Goal: Check status: Check status

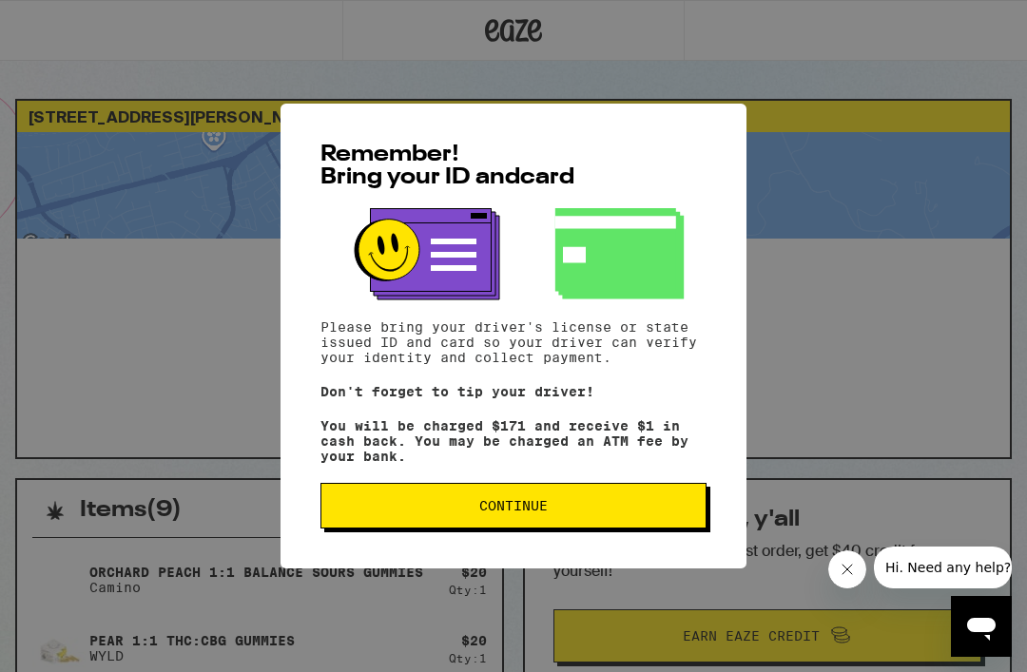
click at [386, 525] on button "Continue" at bounding box center [513, 506] width 386 height 46
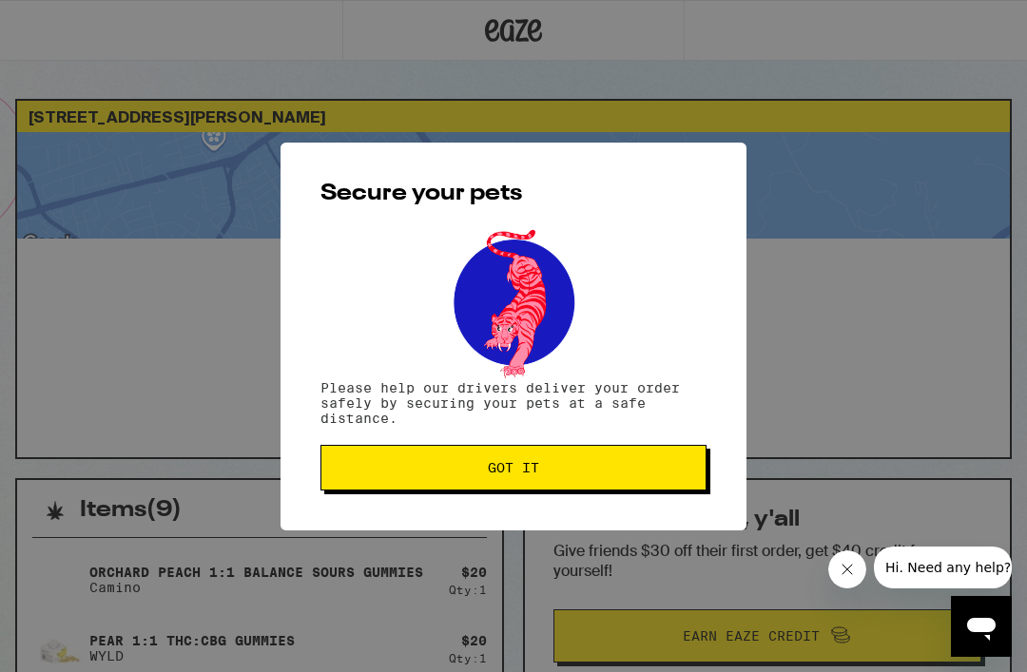
click at [382, 470] on span "Got it" at bounding box center [513, 467] width 354 height 13
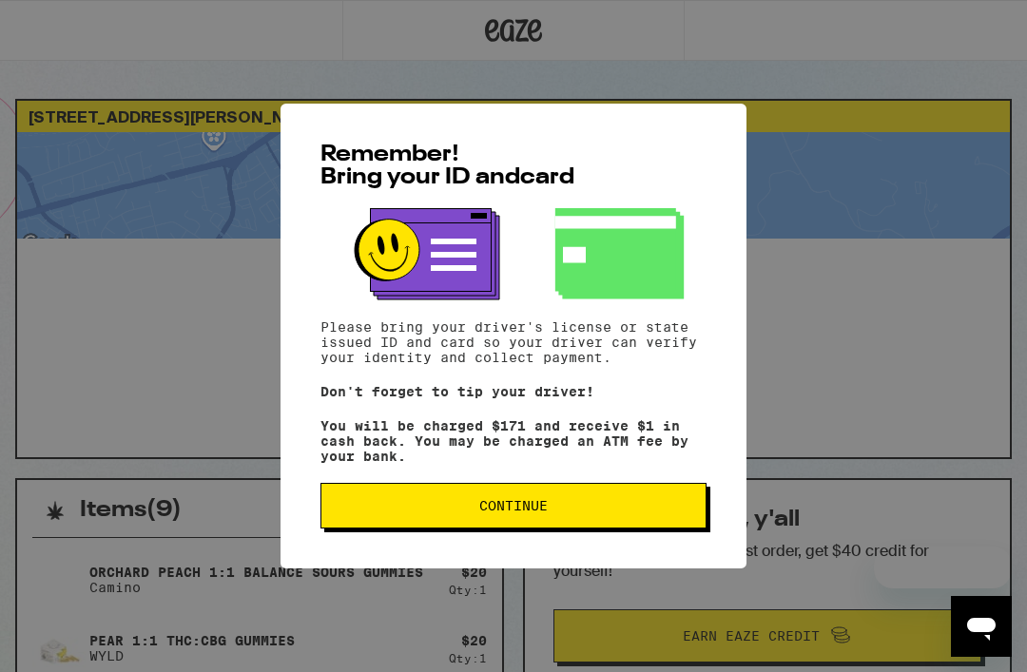
click at [473, 512] on span "Continue" at bounding box center [513, 505] width 354 height 13
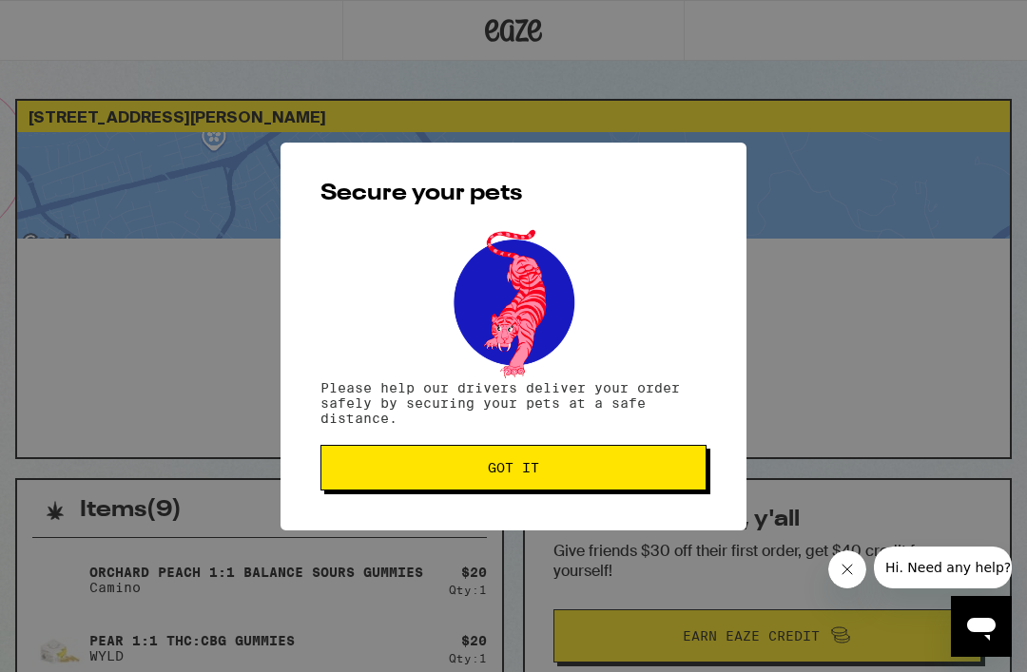
click at [473, 471] on span "Got it" at bounding box center [513, 467] width 354 height 13
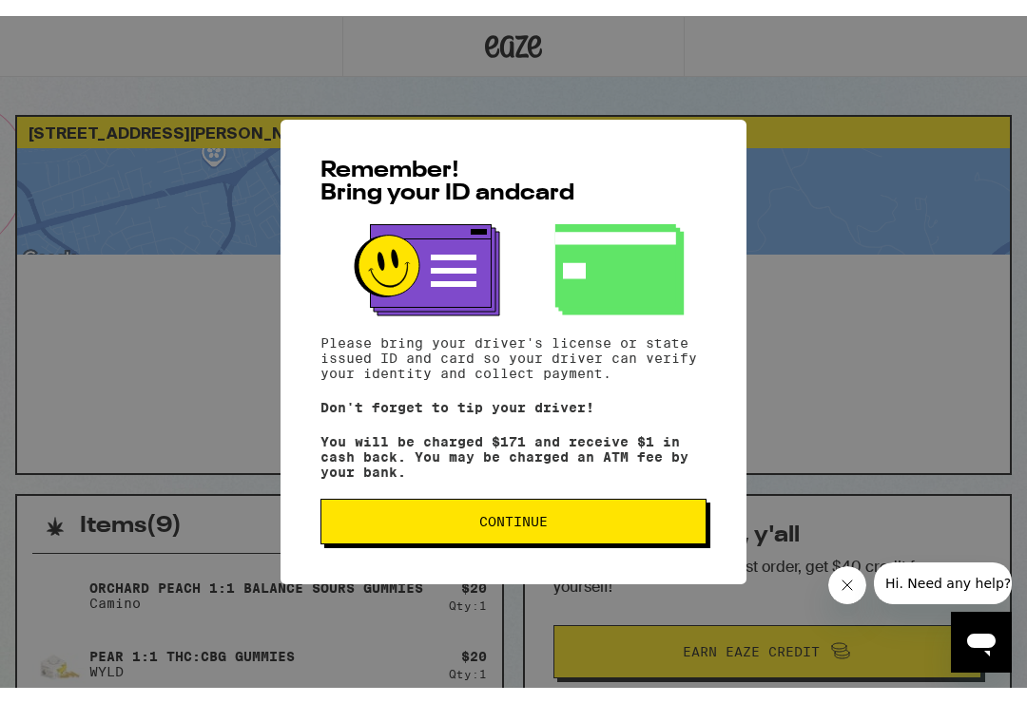
click at [467, 528] on button "Continue" at bounding box center [513, 506] width 386 height 46
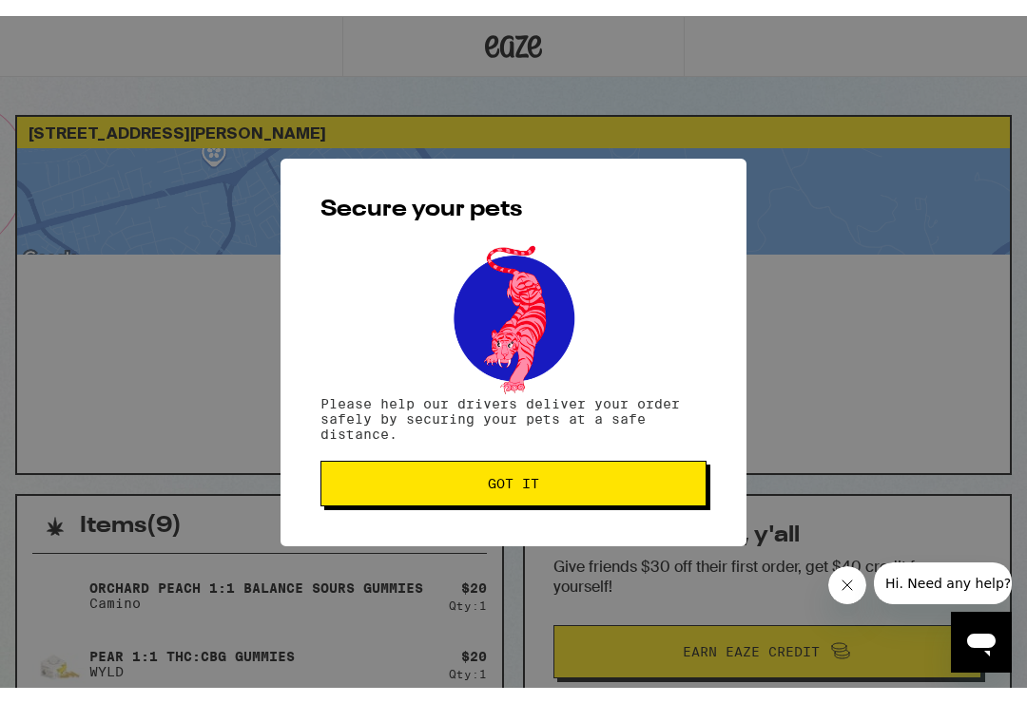
click at [356, 467] on span "Got it" at bounding box center [513, 467] width 354 height 13
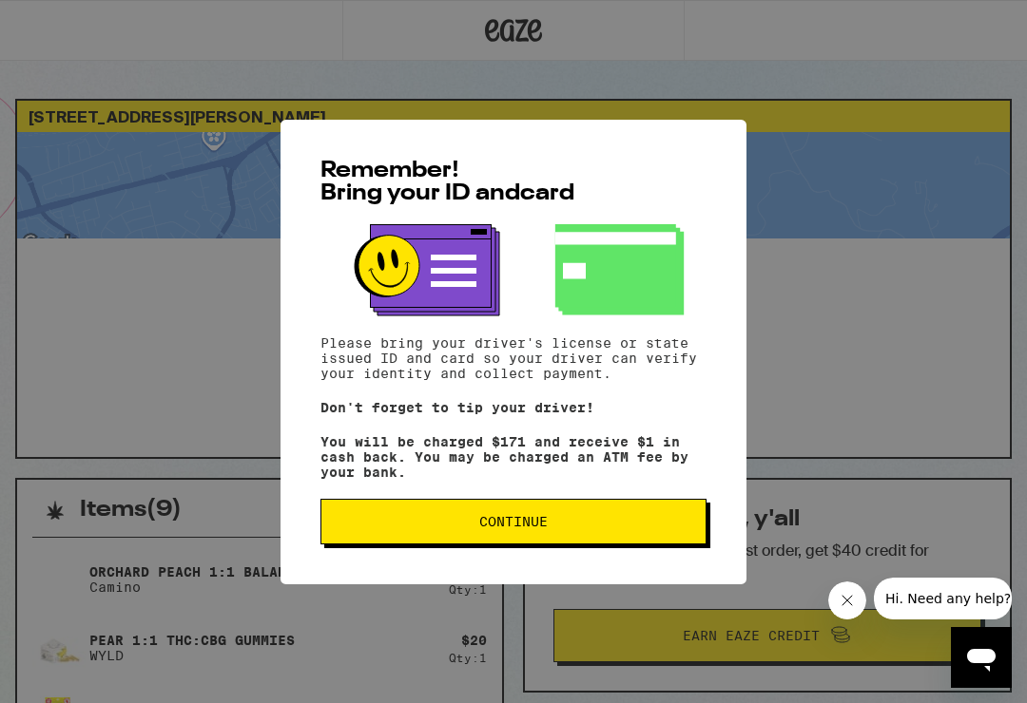
click at [398, 539] on button "Continue" at bounding box center [513, 522] width 386 height 46
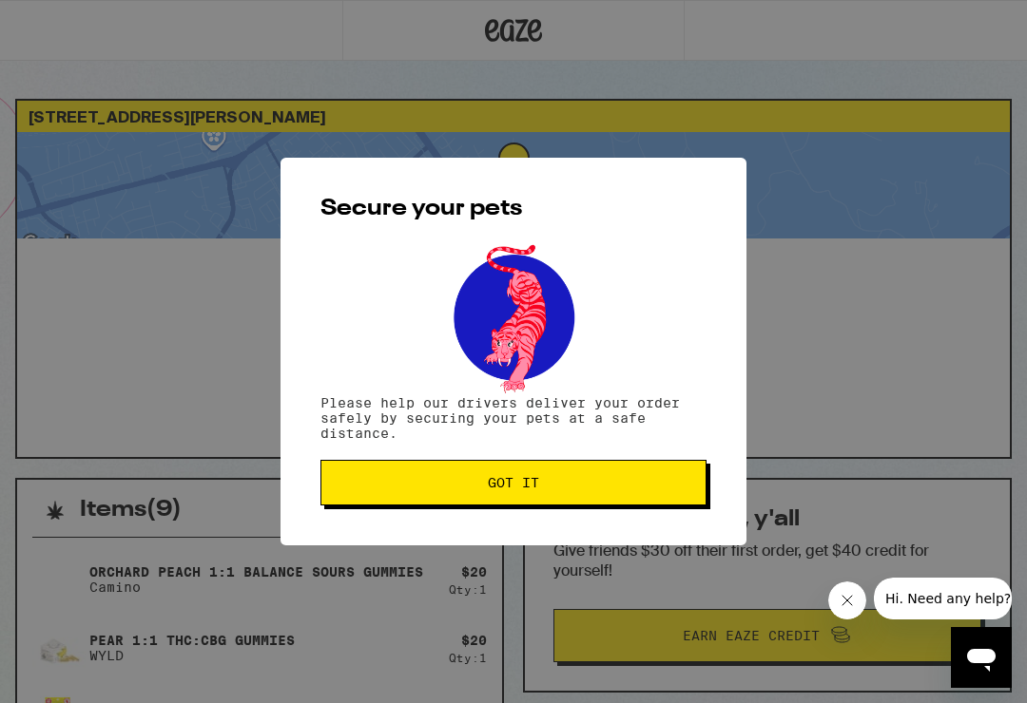
click at [369, 495] on button "Got it" at bounding box center [513, 483] width 386 height 46
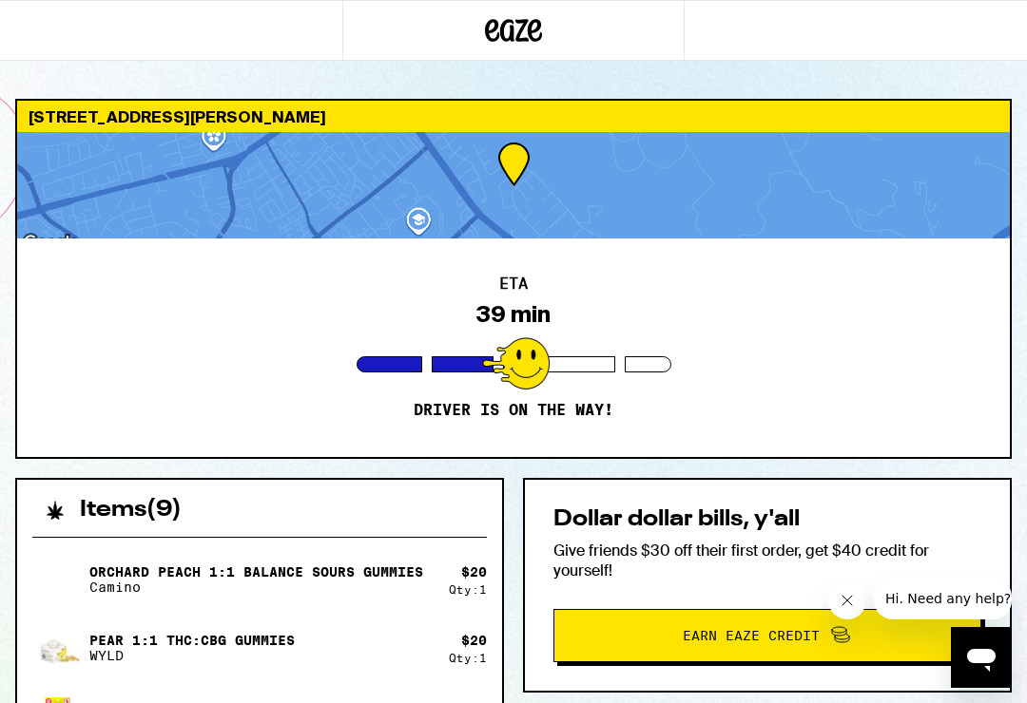
click at [128, 210] on div at bounding box center [513, 185] width 992 height 106
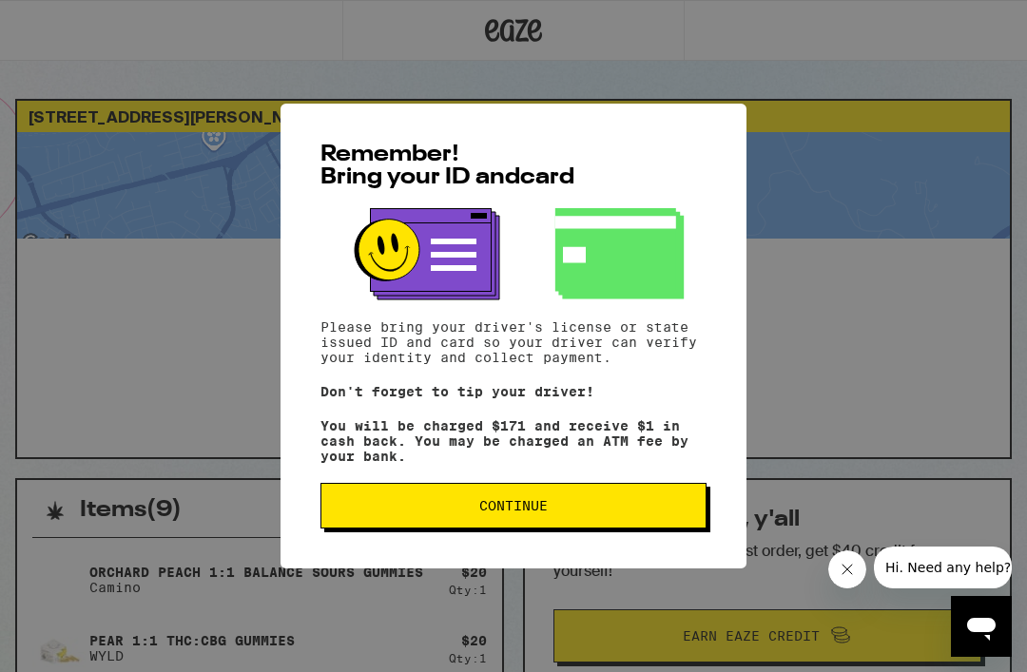
click at [643, 512] on span "Continue" at bounding box center [513, 505] width 354 height 13
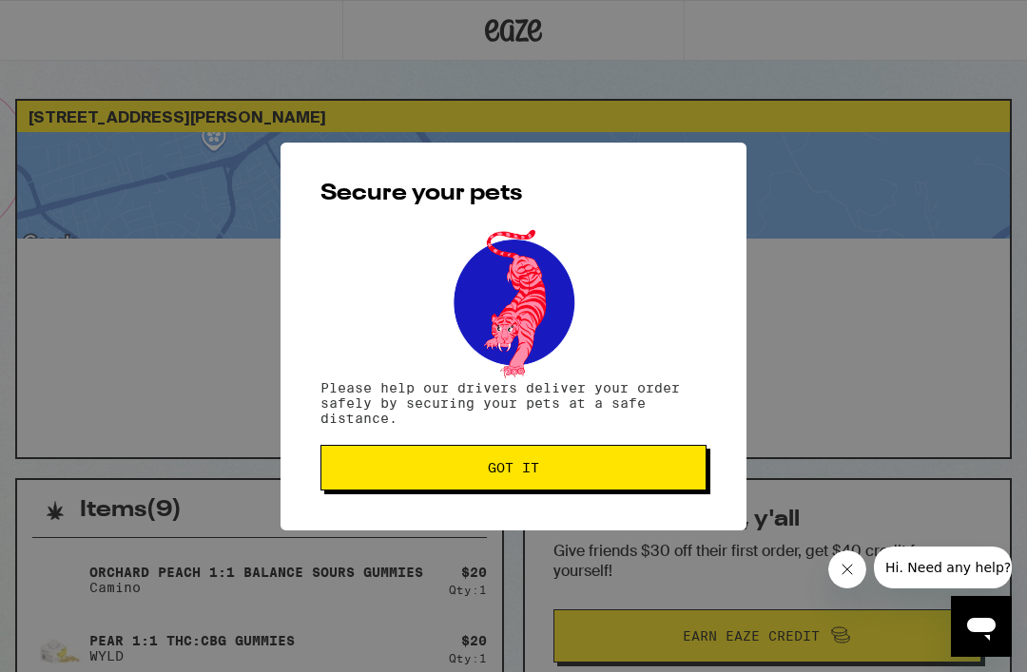
click at [666, 468] on span "Got it" at bounding box center [513, 467] width 354 height 13
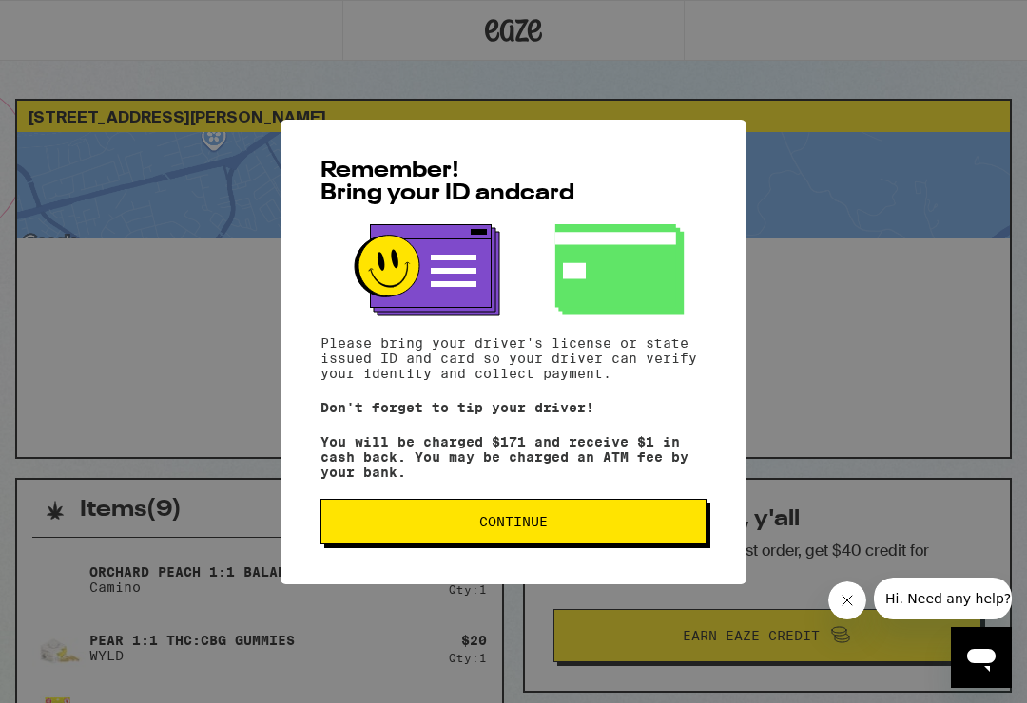
click at [400, 528] on span "Continue" at bounding box center [513, 521] width 354 height 13
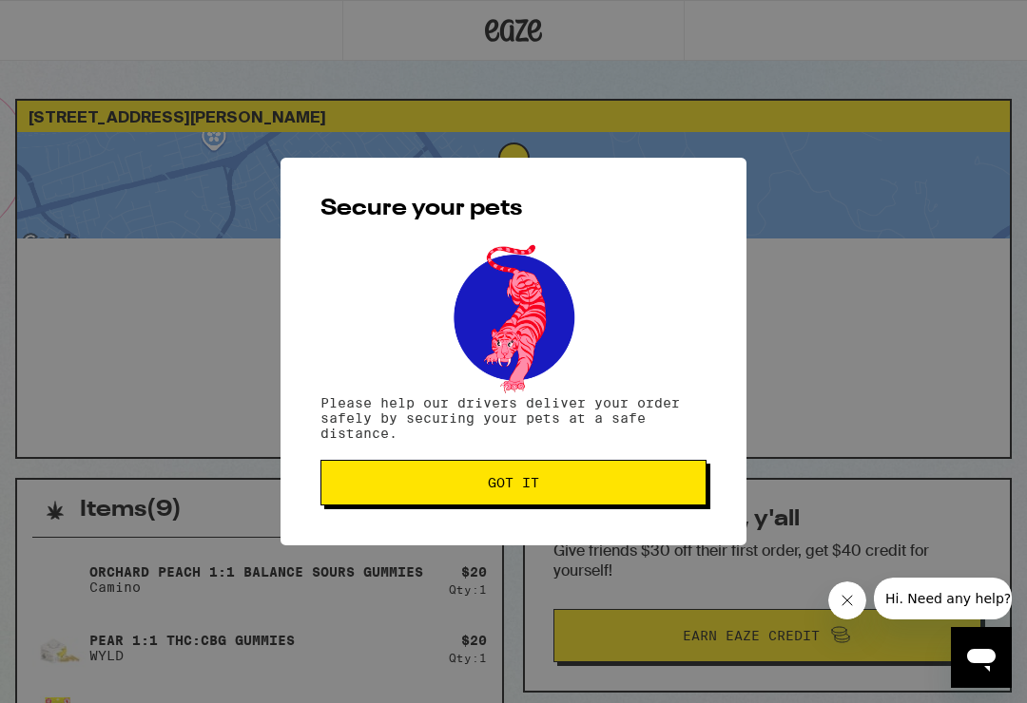
click at [374, 484] on span "Got it" at bounding box center [513, 482] width 354 height 13
